Goal: Information Seeking & Learning: Compare options

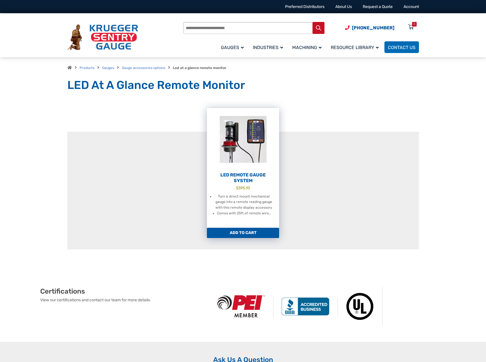
click at [241, 176] on h2 "LED Remote Gauge System" at bounding box center [243, 177] width 72 height 11
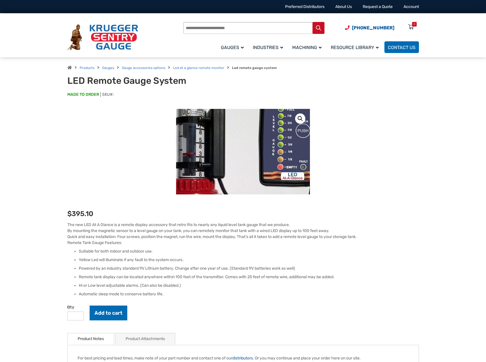
click at [241, 137] on img at bounding box center [244, 171] width 200 height 200
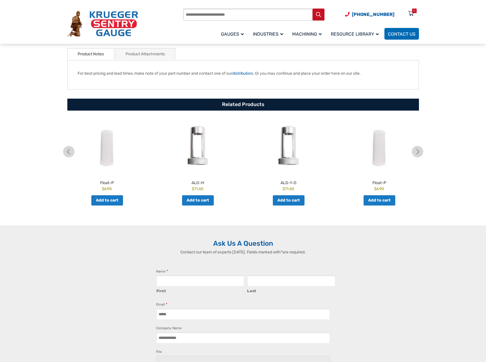
scroll to position [285, 0]
click at [418, 152] on img at bounding box center [417, 151] width 11 height 11
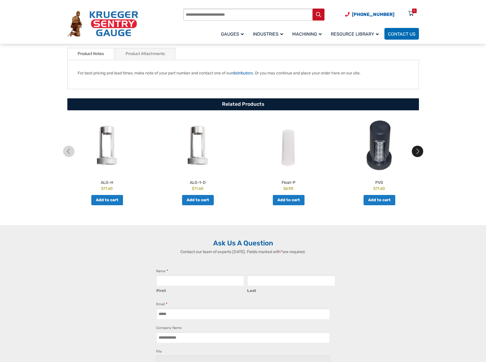
click at [418, 152] on img at bounding box center [417, 151] width 11 height 11
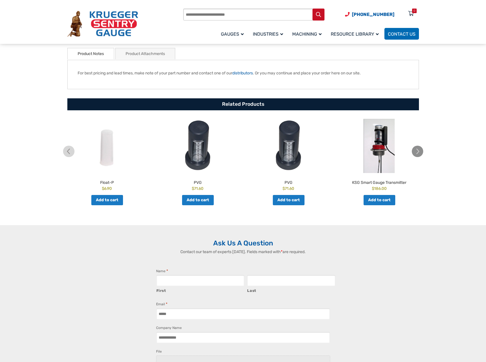
click at [418, 152] on img at bounding box center [417, 151] width 11 height 11
click at [381, 152] on img at bounding box center [379, 146] width 88 height 54
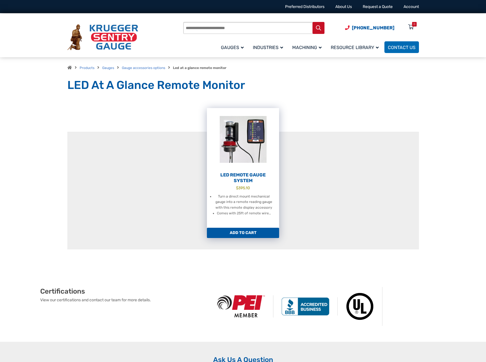
click at [243, 146] on img at bounding box center [243, 139] width 72 height 63
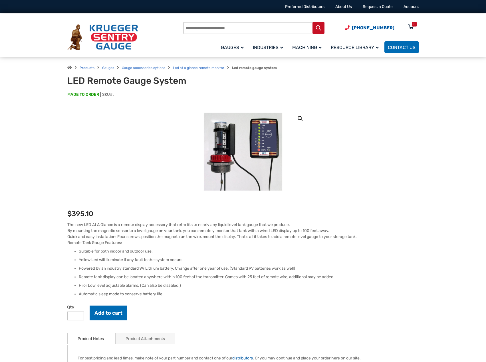
scroll to position [29, 0]
